Goal: Find specific fact: Find specific fact

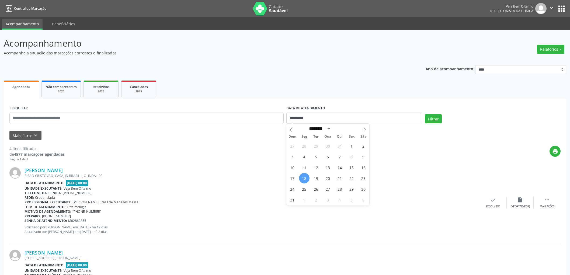
select select "*"
click at [317, 179] on span "19" at bounding box center [316, 178] width 11 height 11
type input "**********"
click at [317, 178] on span "19" at bounding box center [316, 178] width 11 height 11
click at [440, 117] on button "Filtrar" at bounding box center [433, 118] width 17 height 9
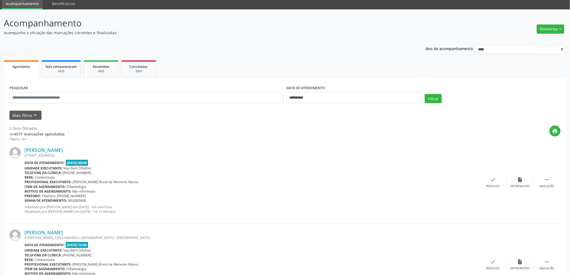
scroll to position [60, 0]
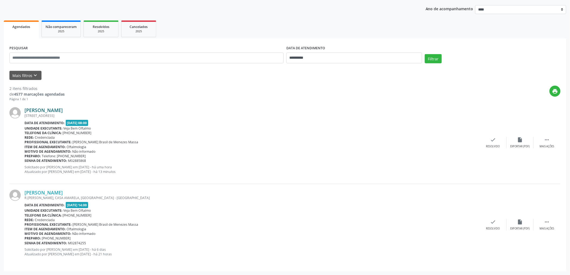
click at [63, 109] on link "[PERSON_NAME]" at bounding box center [44, 110] width 38 height 6
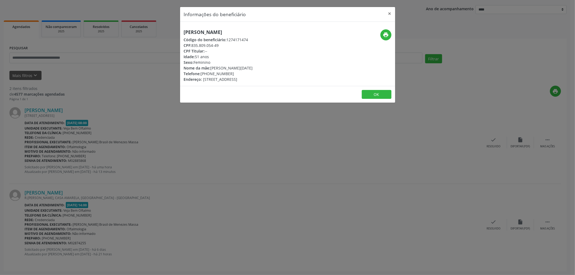
drag, startPoint x: 264, startPoint y: 31, endPoint x: 174, endPoint y: 32, distance: 89.8
click at [174, 32] on div "Informações do beneficiário × [PERSON_NAME] Código do beneficiário: 1274171474 …" at bounding box center [287, 137] width 575 height 275
copy h5 "[PERSON_NAME]"
drag, startPoint x: 211, startPoint y: 74, endPoint x: 230, endPoint y: 73, distance: 19.2
click at [230, 73] on div "Telefone: [PHONE_NUMBER]" at bounding box center [218, 74] width 69 height 6
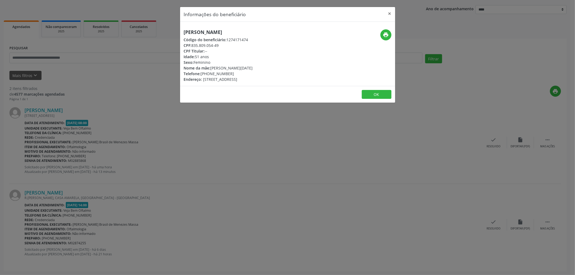
copy div "9751-8279"
drag, startPoint x: 192, startPoint y: 46, endPoint x: 221, endPoint y: 44, distance: 29.4
click at [224, 44] on div "CPF: 835.809.054-49" at bounding box center [218, 46] width 69 height 6
copy div "835.809.054-49"
click at [375, 94] on button "OK" at bounding box center [377, 94] width 30 height 9
